Goal: Information Seeking & Learning: Learn about a topic

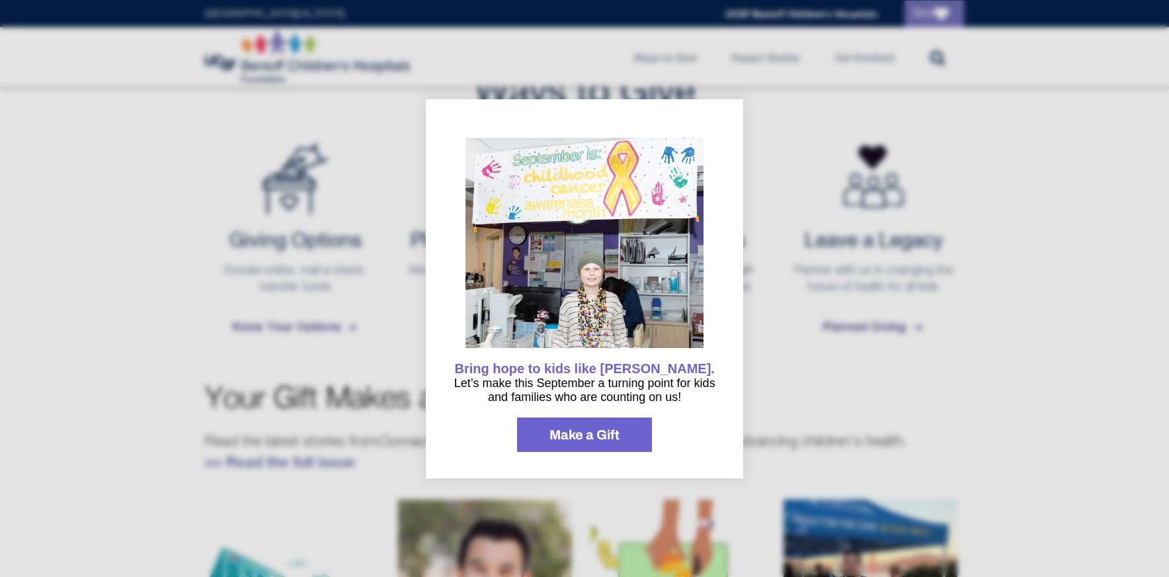
scroll to position [513, 0]
click at [822, 148] on div at bounding box center [584, 288] width 1169 height 577
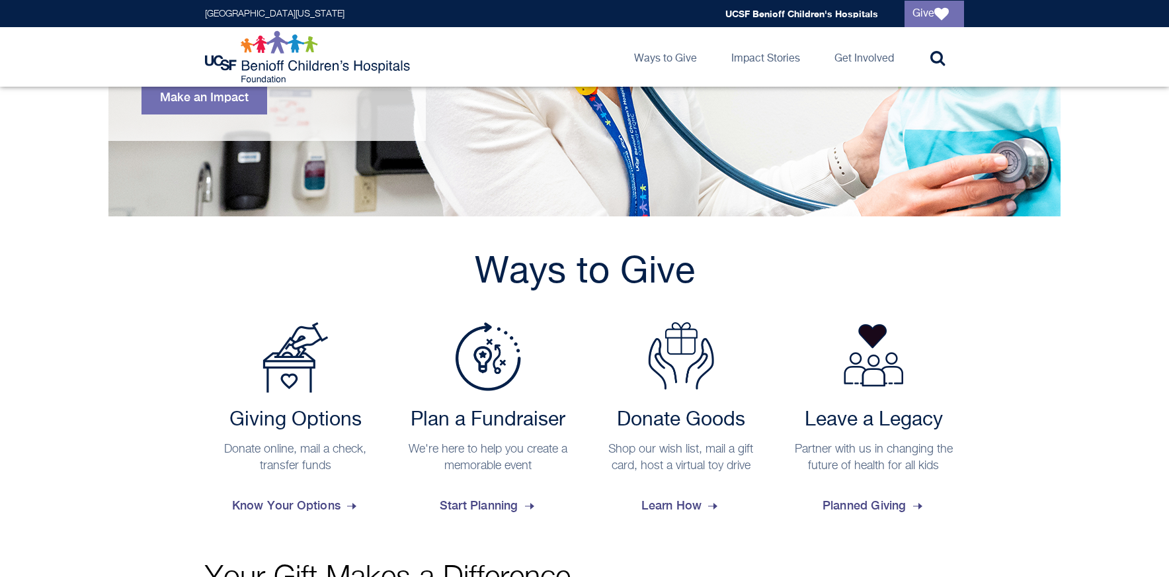
scroll to position [0, 0]
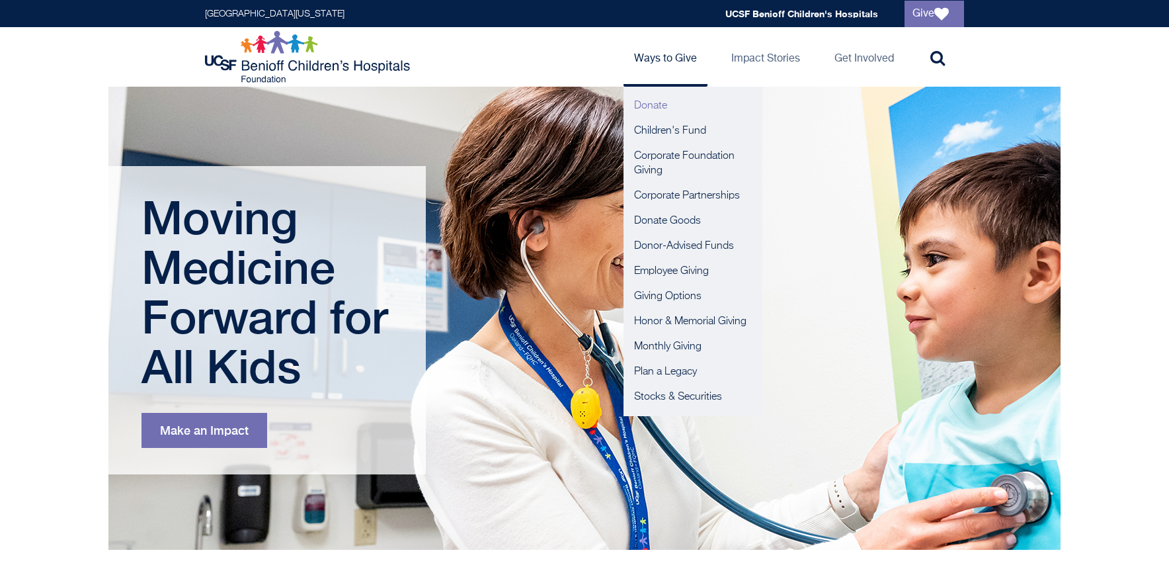
click at [650, 109] on link "Donate" at bounding box center [693, 105] width 139 height 25
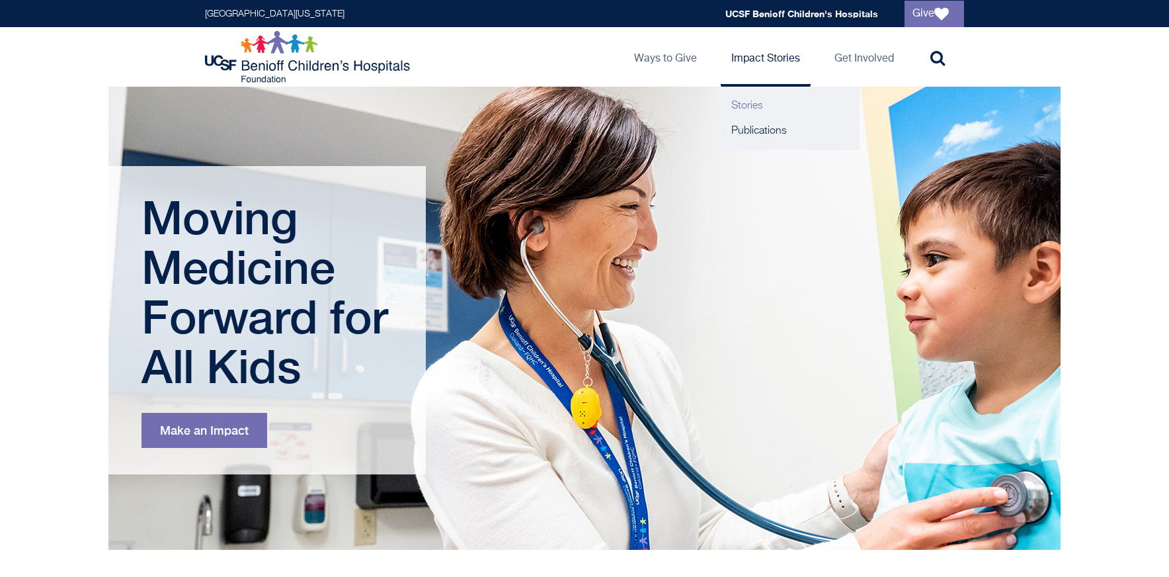
click at [756, 108] on link "Stories" at bounding box center [790, 105] width 139 height 25
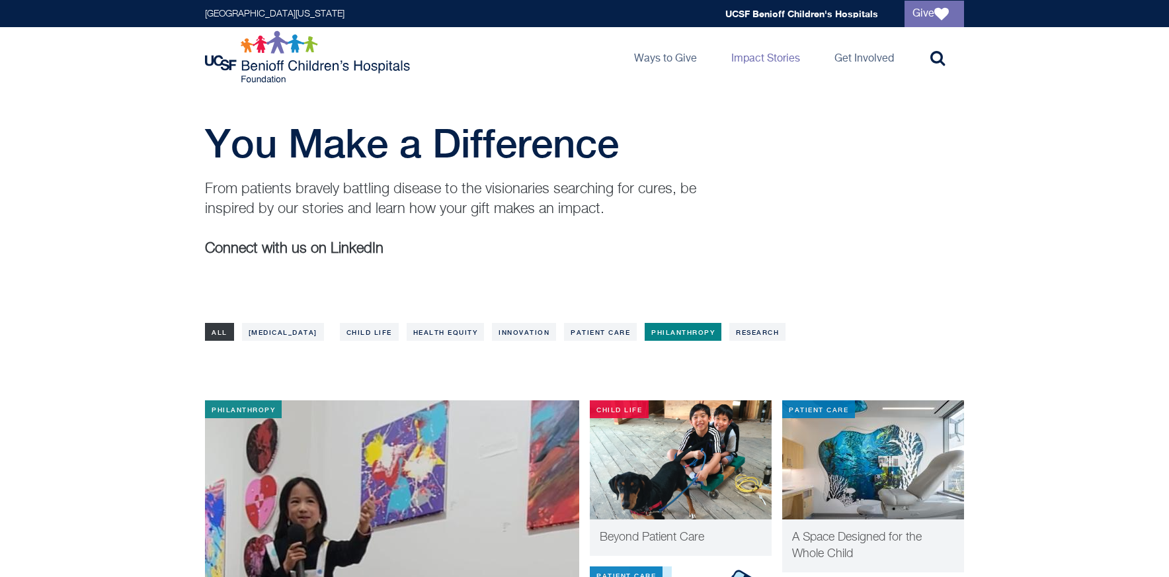
click at [645, 329] on link "Philanthropy" at bounding box center [683, 332] width 77 height 18
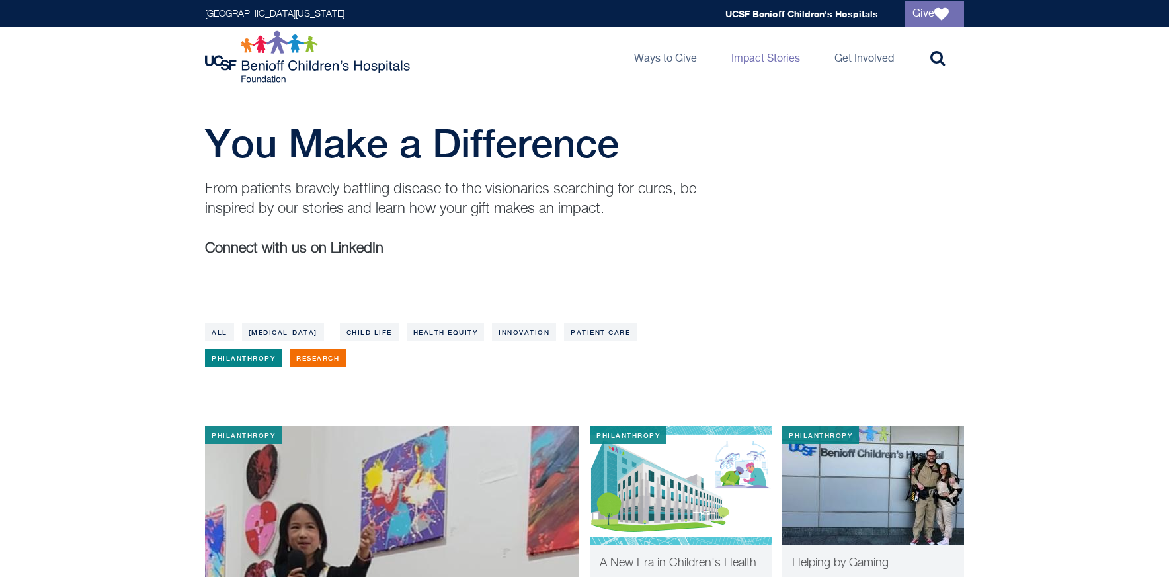
click at [290, 360] on link "Research" at bounding box center [318, 358] width 56 height 18
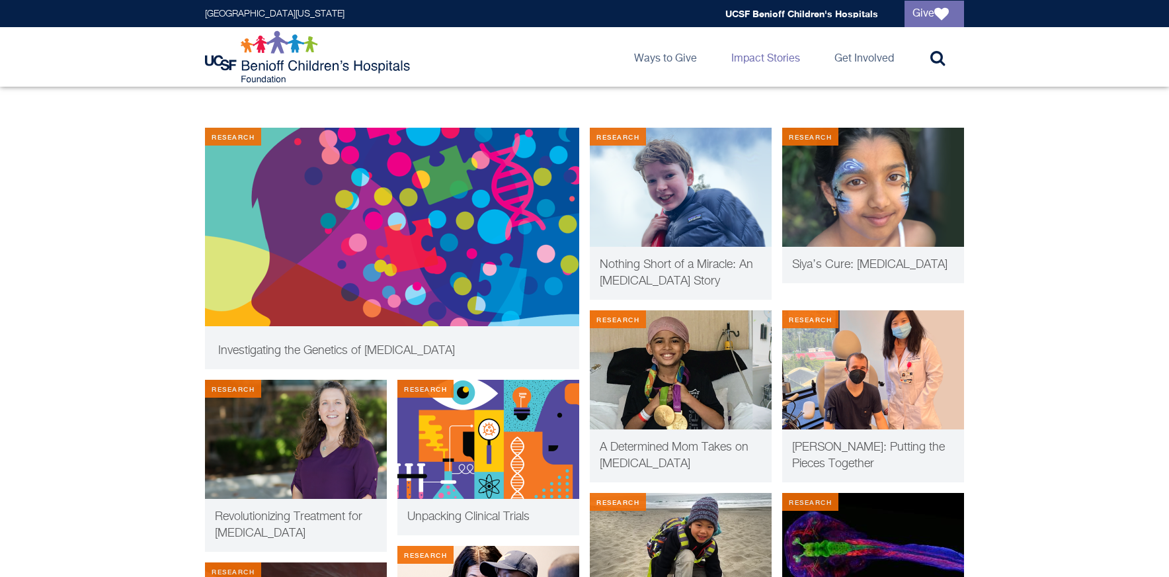
scroll to position [300, 0]
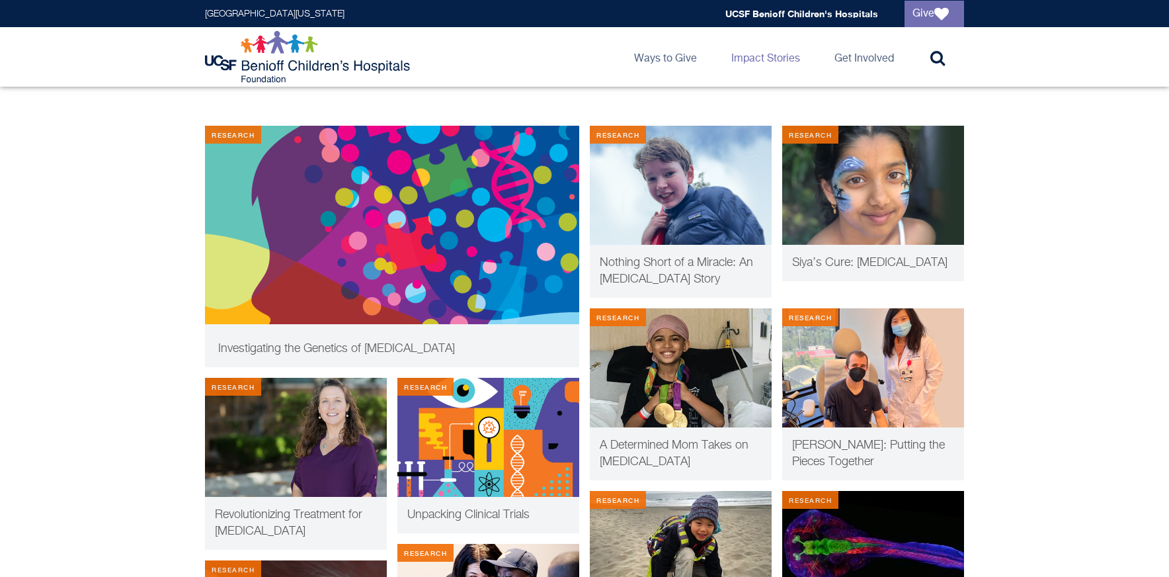
click at [127, 438] on div "Research Investigating the Genetics of Autism Research Nothing Short of a Mirac…" at bounding box center [584, 527] width 1169 height 803
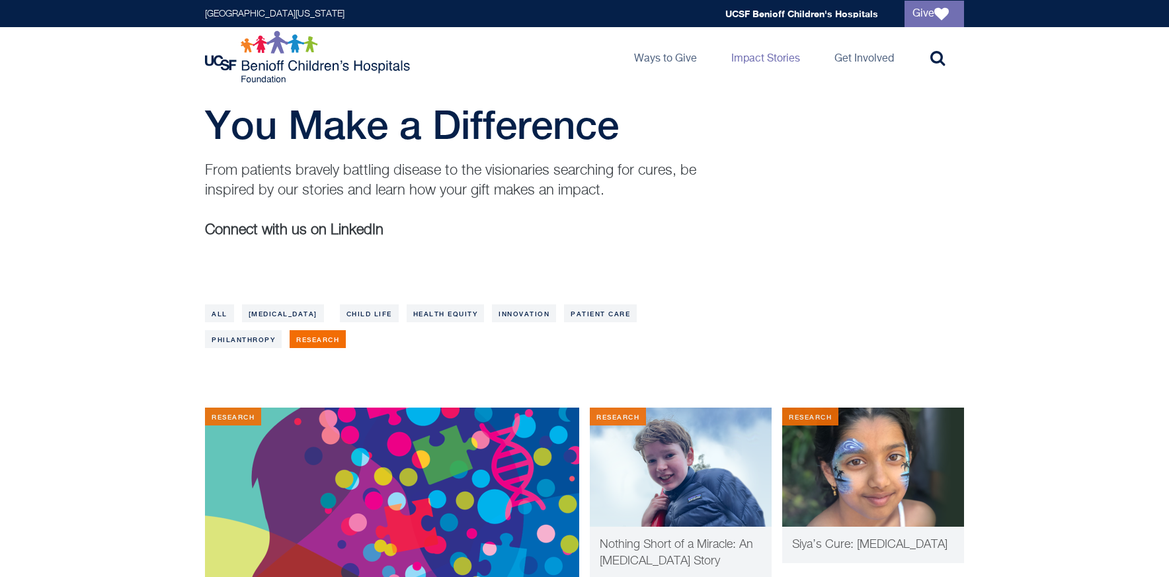
scroll to position [0, 0]
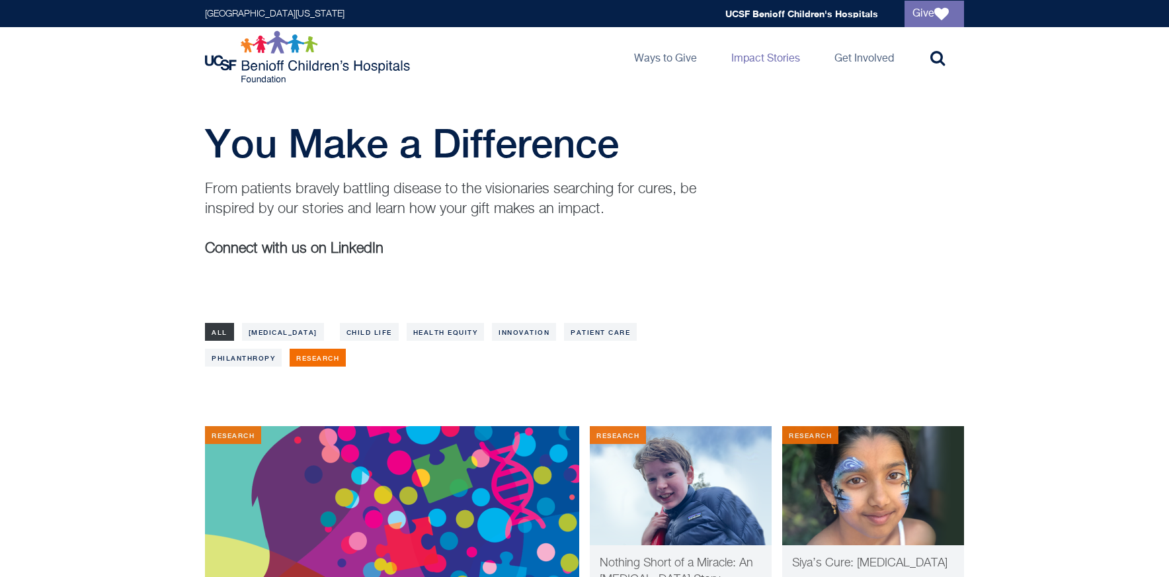
click at [216, 337] on link "All" at bounding box center [219, 332] width 29 height 18
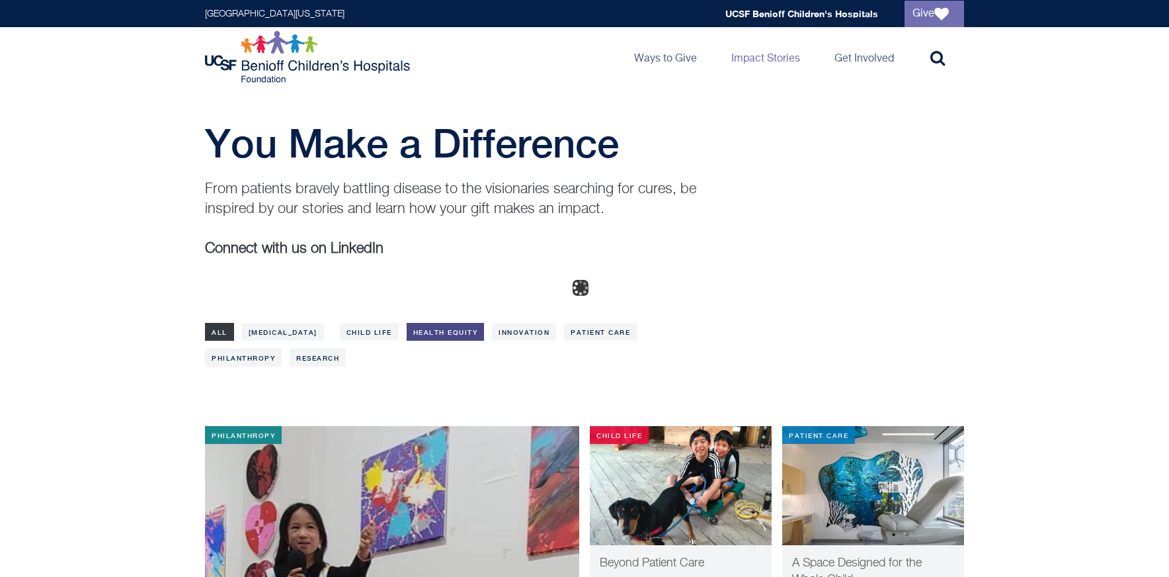
click at [407, 326] on link "Health Equity" at bounding box center [446, 332] width 78 height 18
